Goal: Task Accomplishment & Management: Use online tool/utility

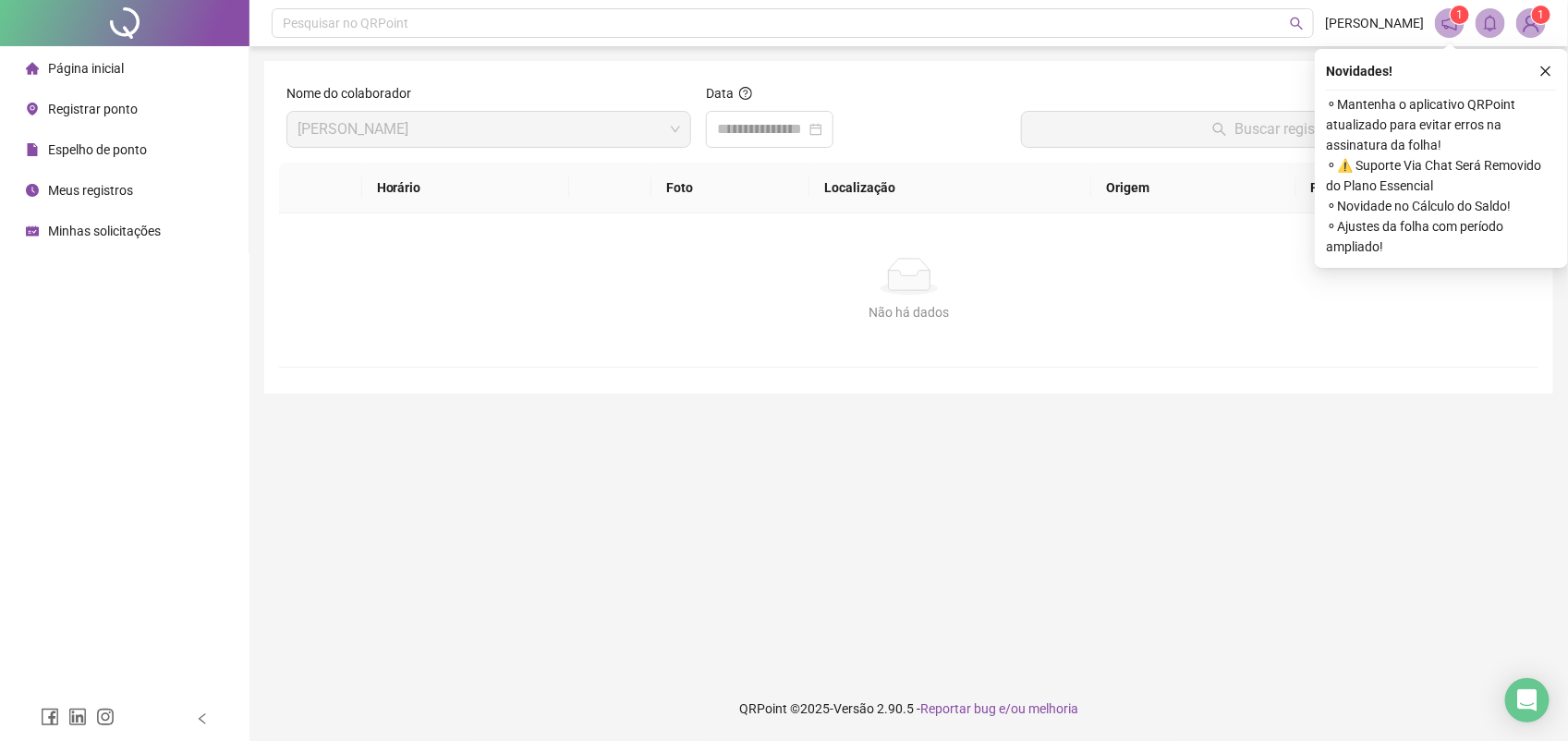
click at [120, 108] on span "Registrar ponto" at bounding box center [93, 109] width 90 height 15
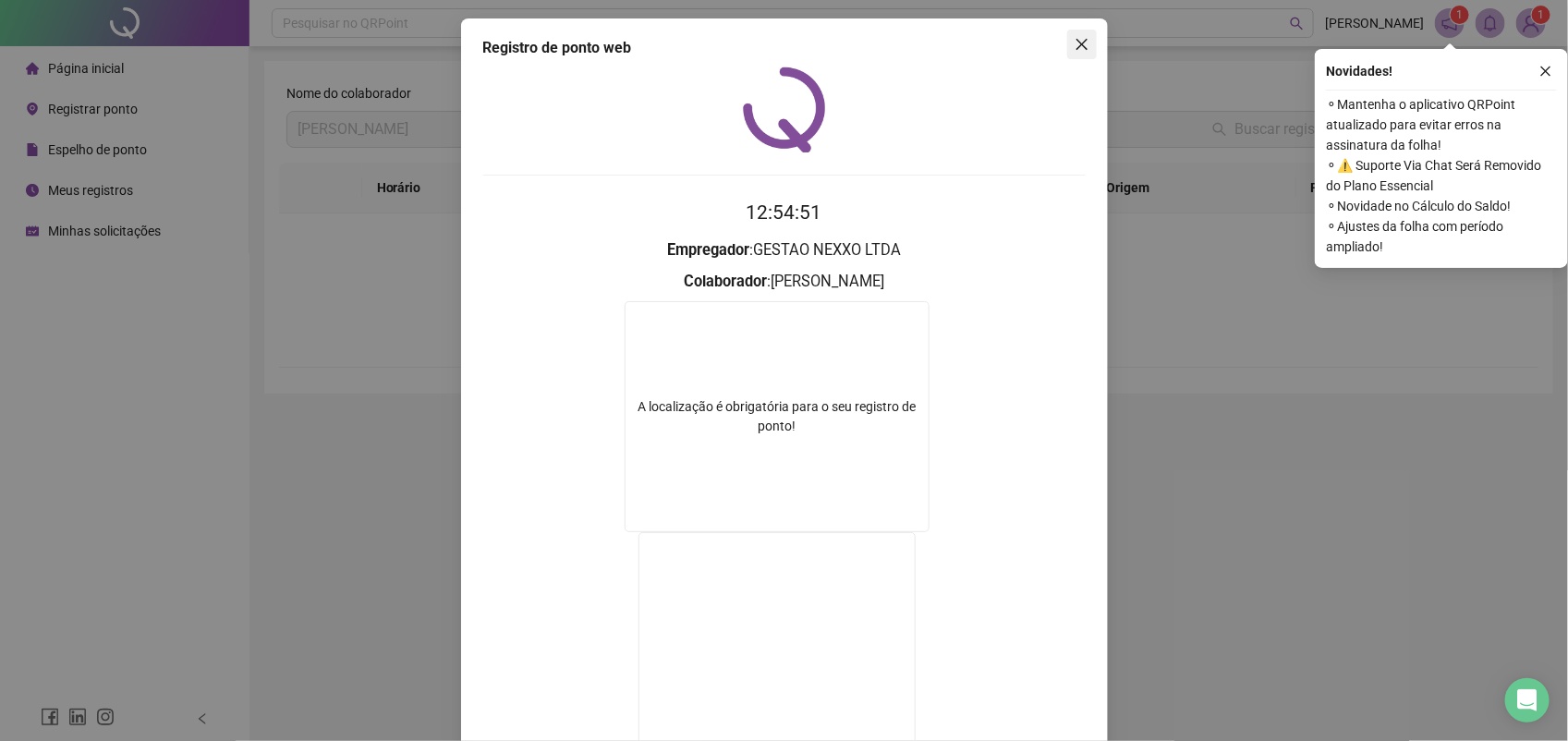
click at [1076, 42] on icon "close" at bounding box center [1081, 44] width 11 height 11
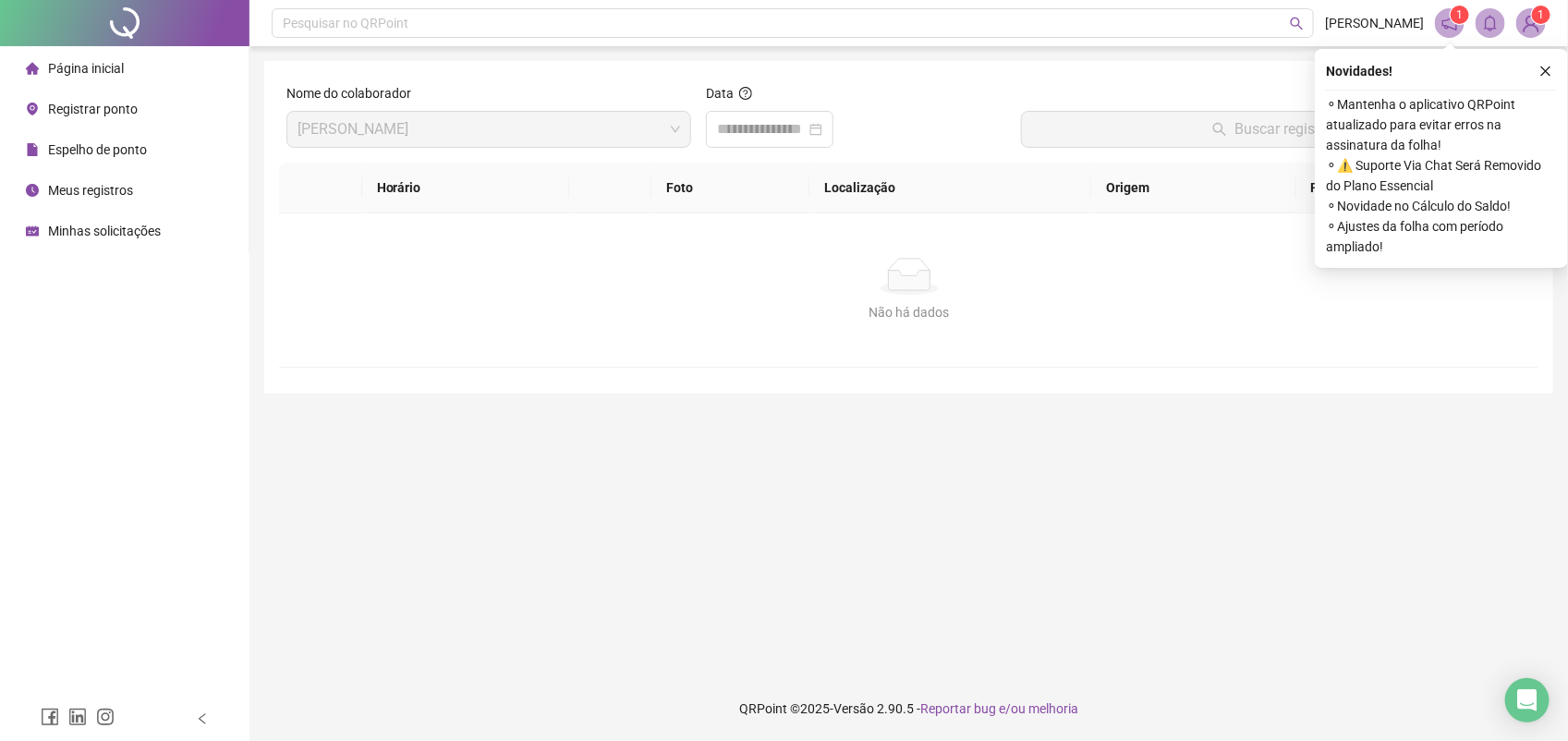
click at [83, 97] on div "Registrar ponto" at bounding box center [81, 109] width 112 height 37
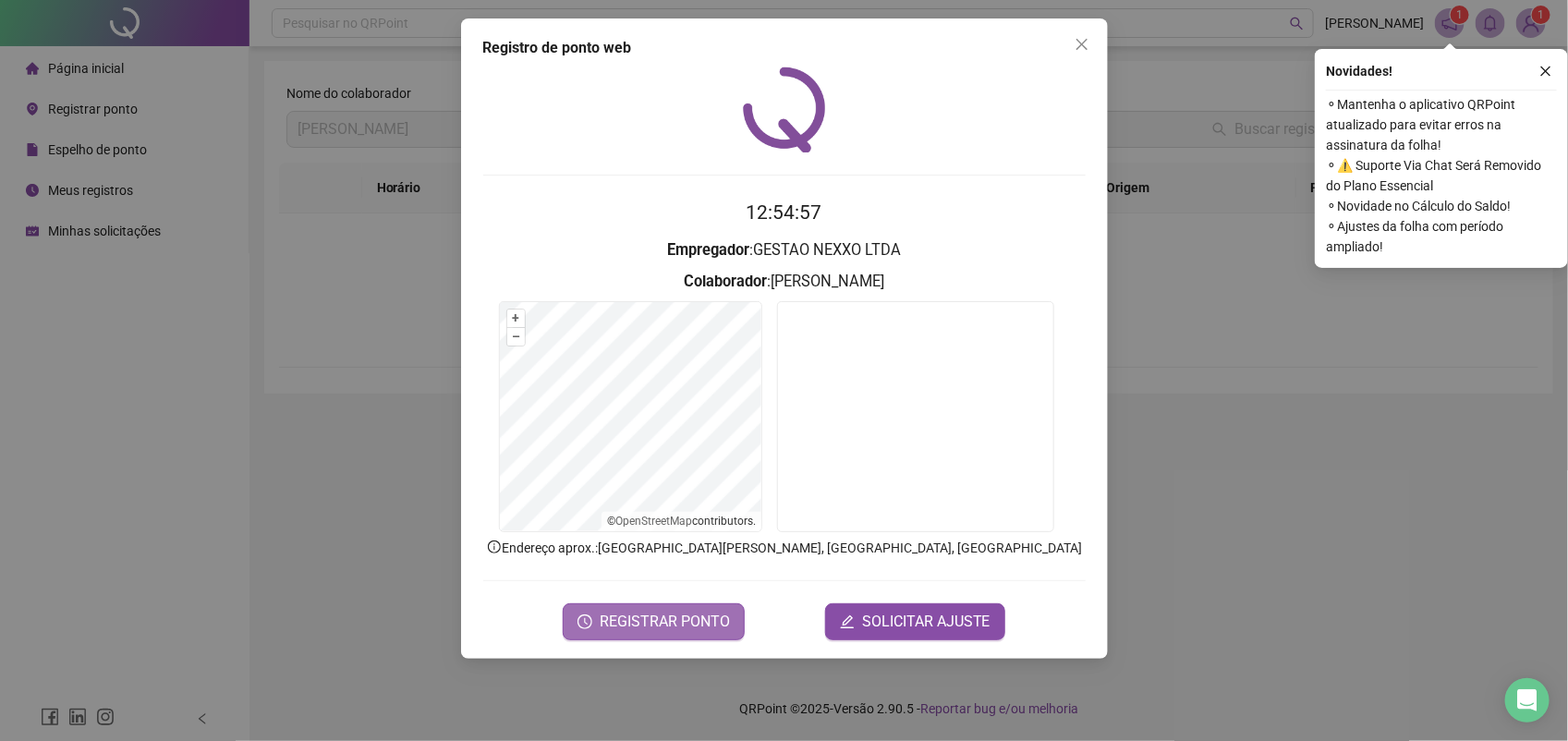
click at [679, 625] on span "REGISTRAR PONTO" at bounding box center [665, 622] width 130 height 23
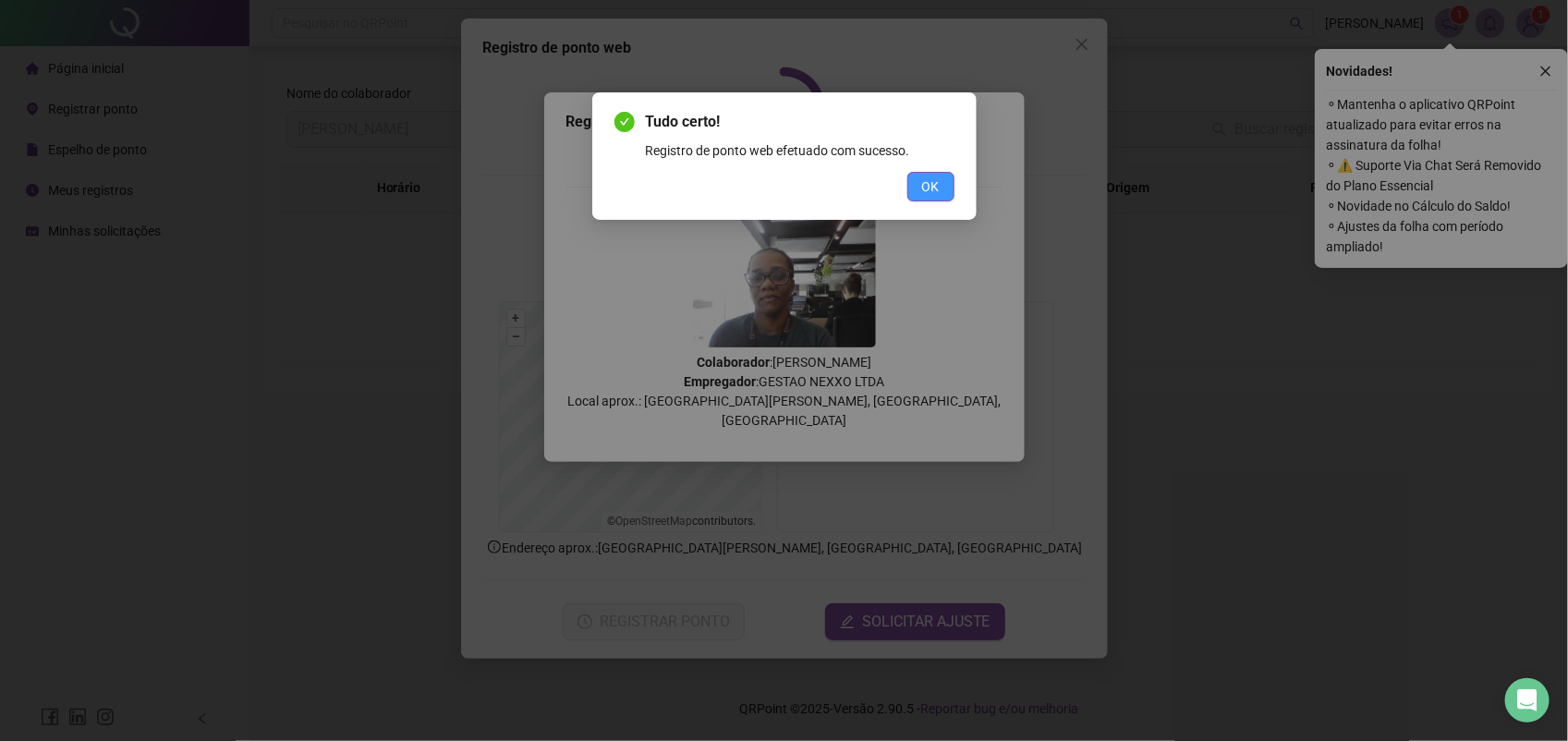
click at [941, 180] on button "OK" at bounding box center [931, 187] width 47 height 29
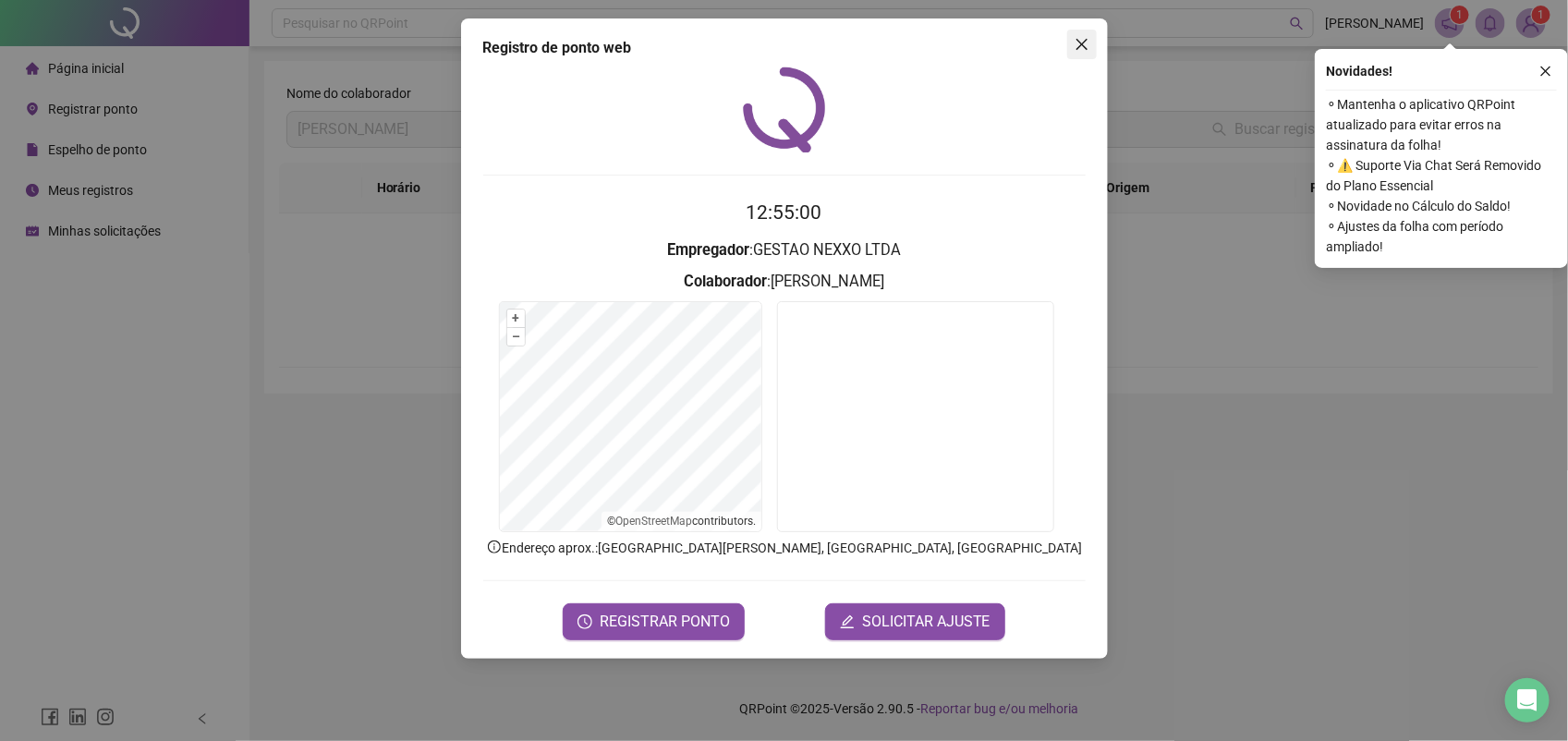
click at [1082, 34] on button "Close" at bounding box center [1082, 44] width 29 height 29
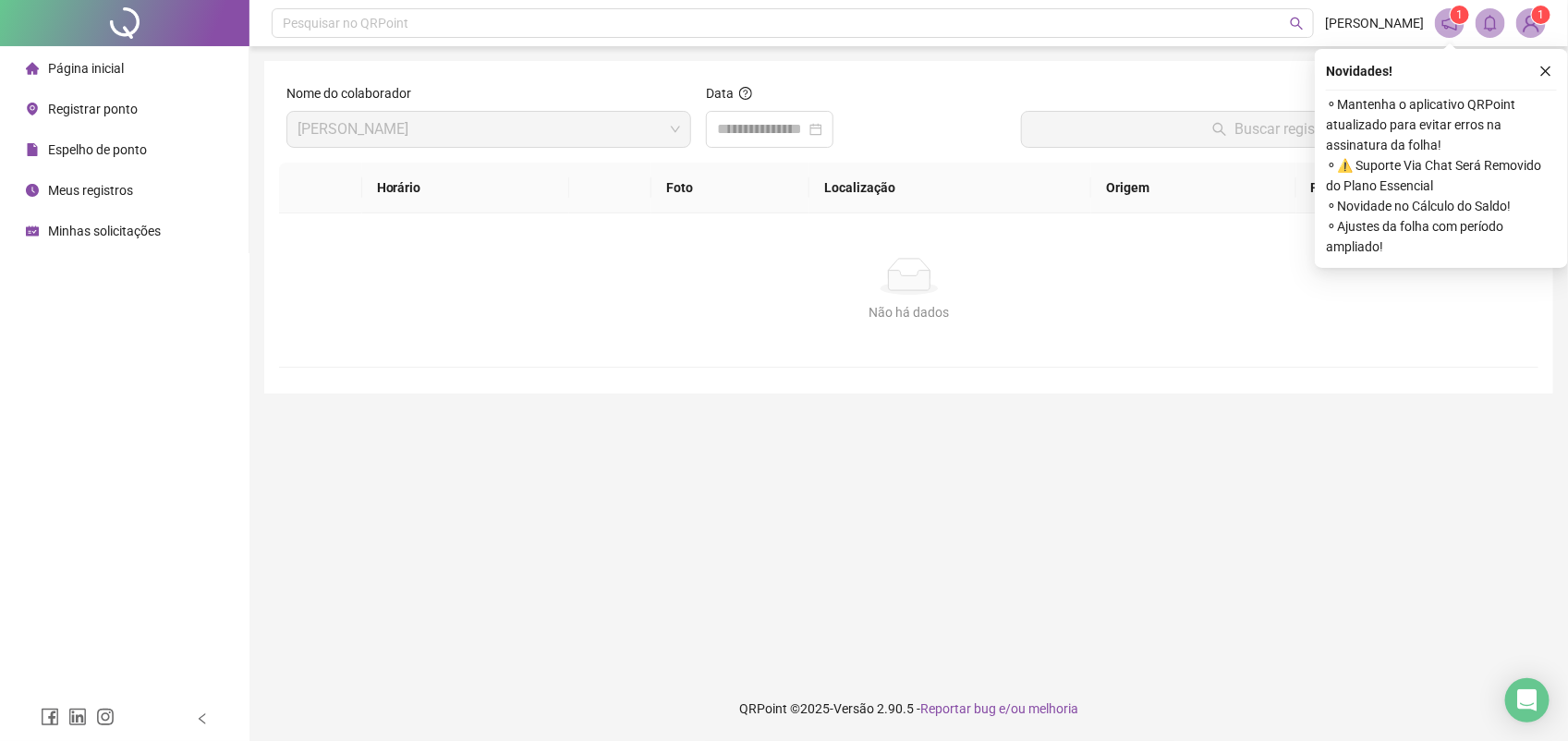
click at [95, 196] on span "Meus registros" at bounding box center [90, 190] width 85 height 15
click at [792, 139] on input at bounding box center [761, 129] width 89 height 23
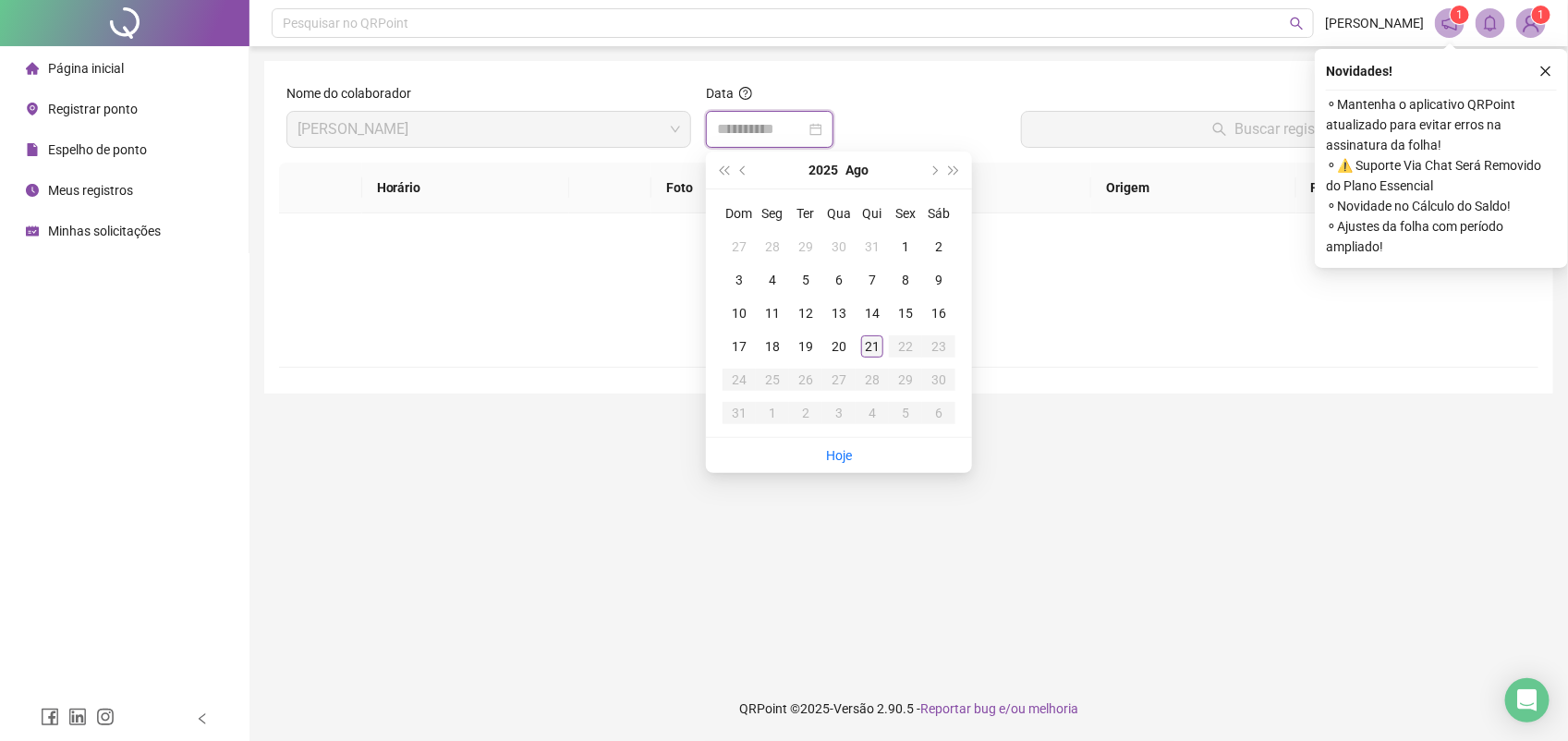
type input "**********"
click at [868, 345] on div "21" at bounding box center [872, 347] width 23 height 23
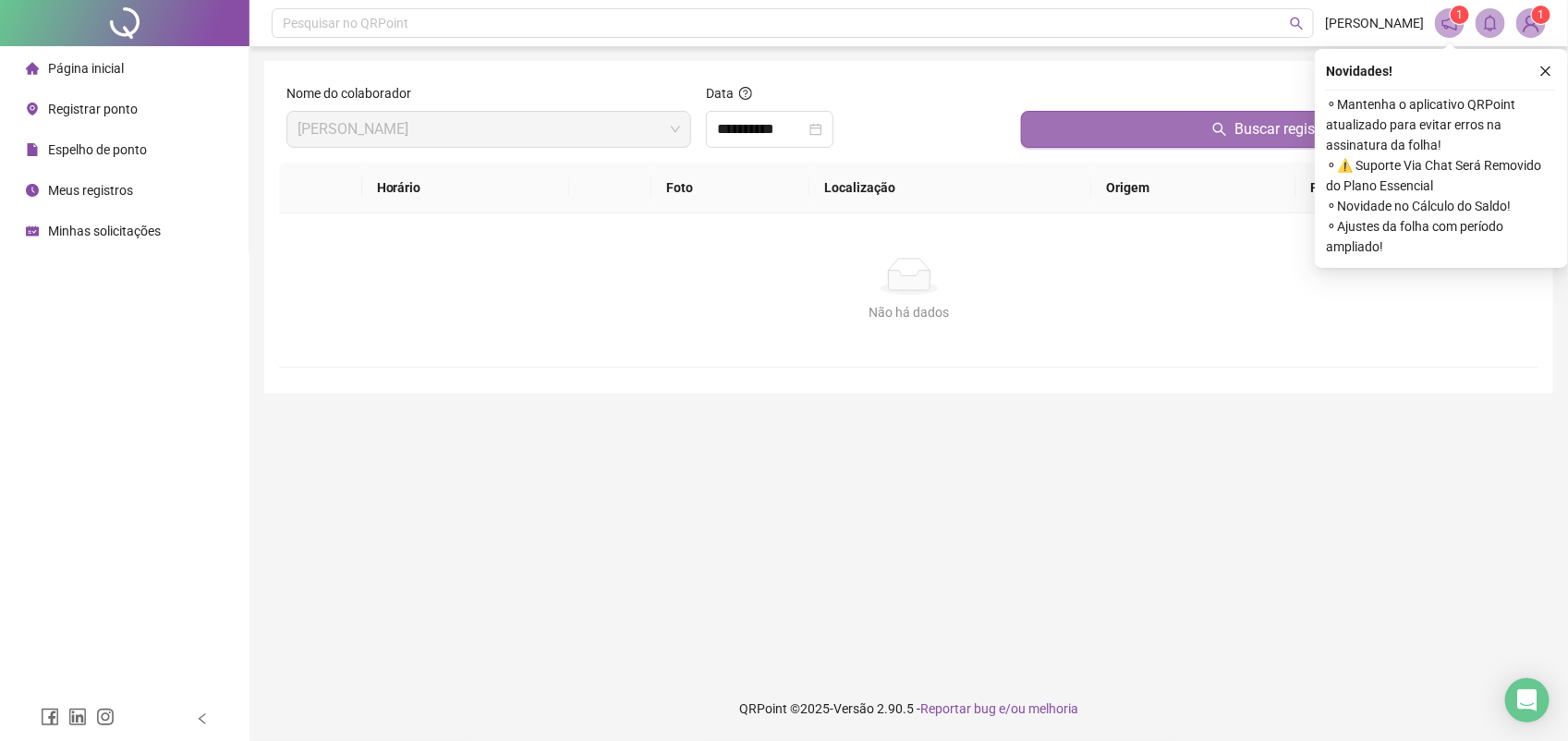
click at [1099, 145] on button "Buscar registros" at bounding box center [1275, 129] width 510 height 37
